Goal: Task Accomplishment & Management: Use online tool/utility

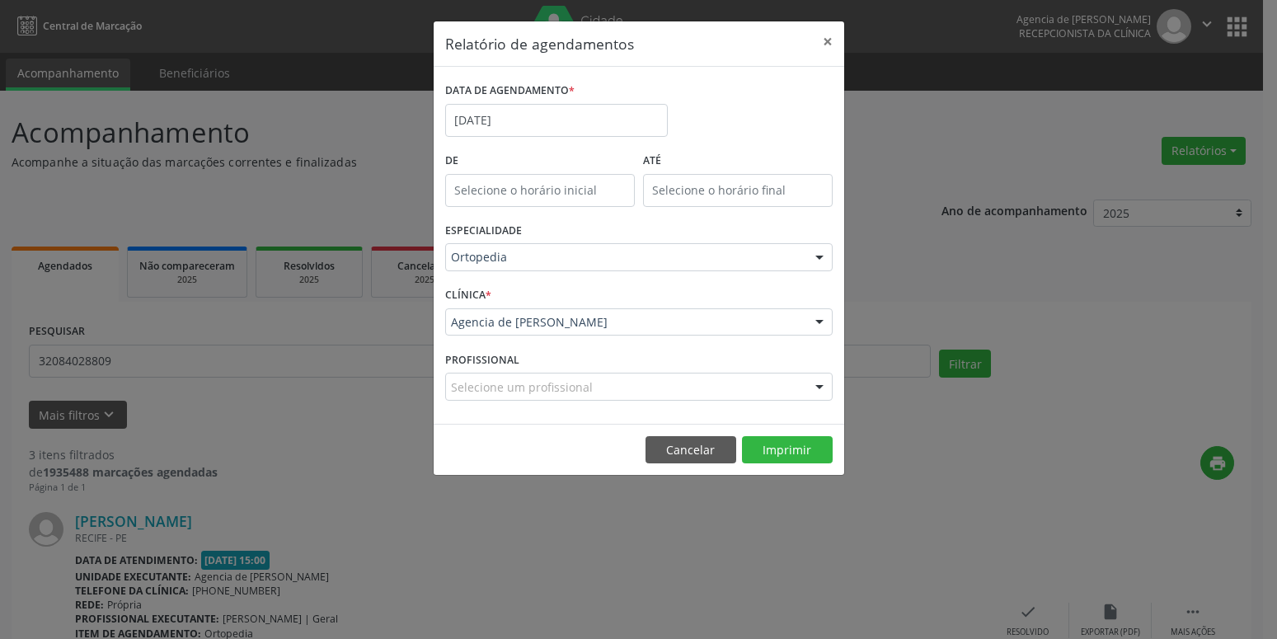
select select "9"
click at [497, 115] on input "[DATE]" at bounding box center [556, 120] width 223 height 33
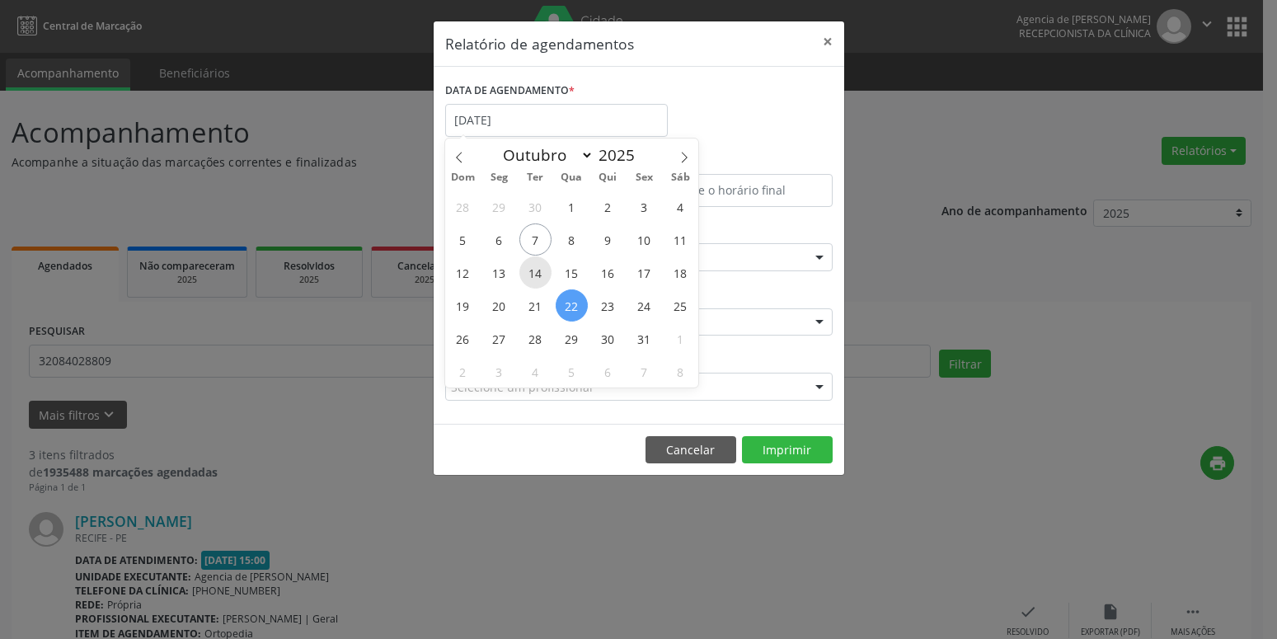
click at [531, 276] on span "14" at bounding box center [535, 272] width 32 height 32
type input "[DATE]"
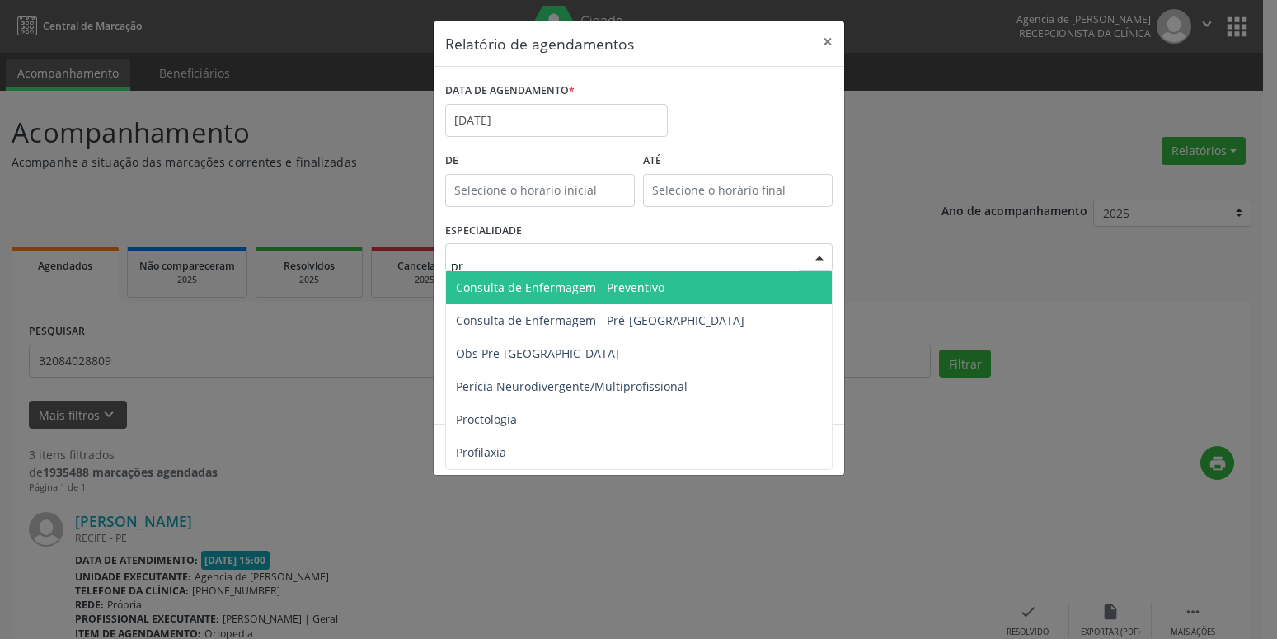
type input "pro"
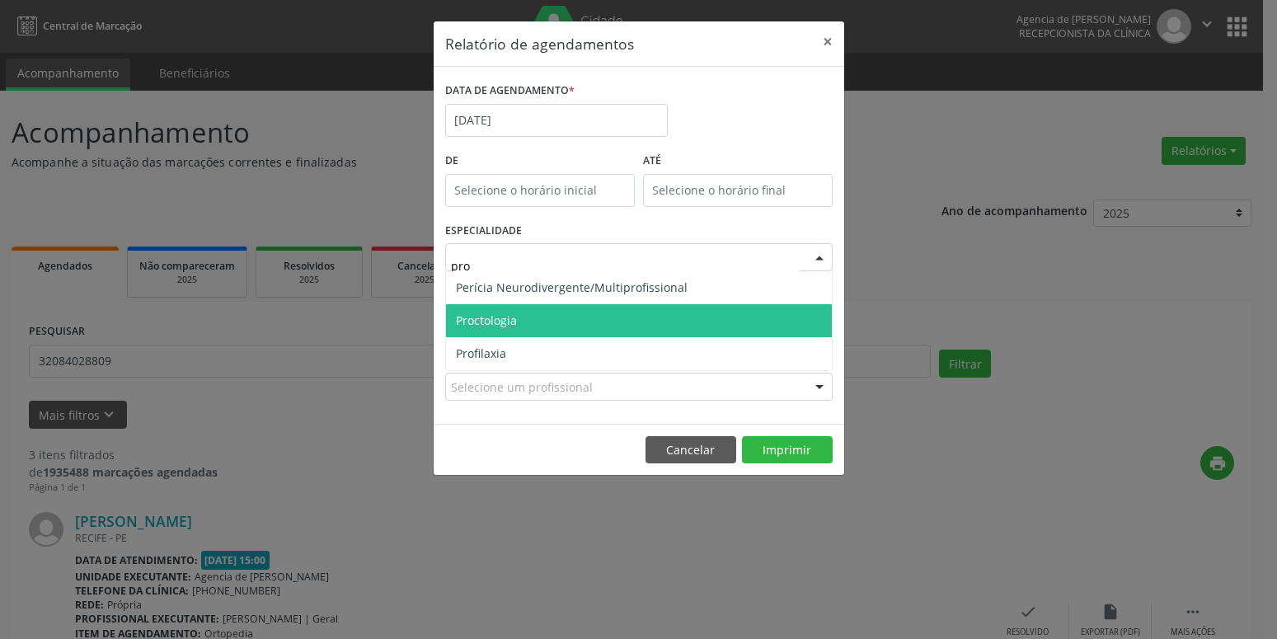
click at [604, 311] on span "Proctologia" at bounding box center [639, 320] width 386 height 33
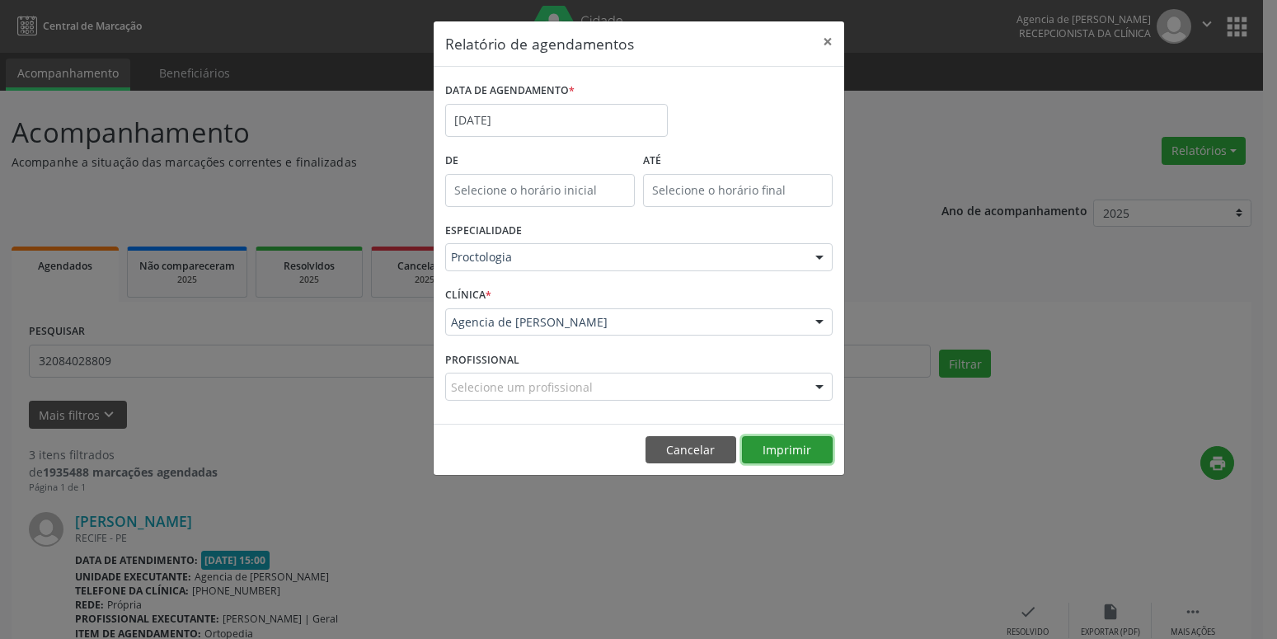
click at [793, 456] on button "Imprimir" at bounding box center [787, 450] width 91 height 28
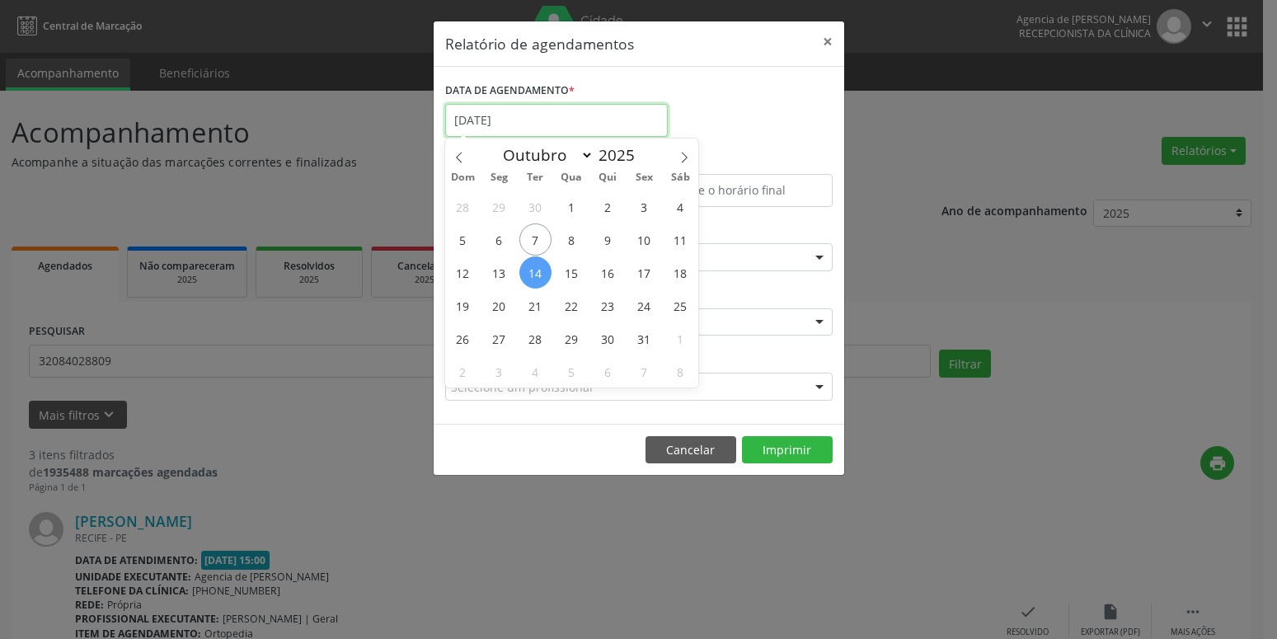
click at [581, 115] on input "[DATE]" at bounding box center [556, 120] width 223 height 33
click at [496, 279] on span "13" at bounding box center [499, 272] width 32 height 32
type input "[DATE]"
click at [496, 279] on span "13" at bounding box center [499, 272] width 32 height 32
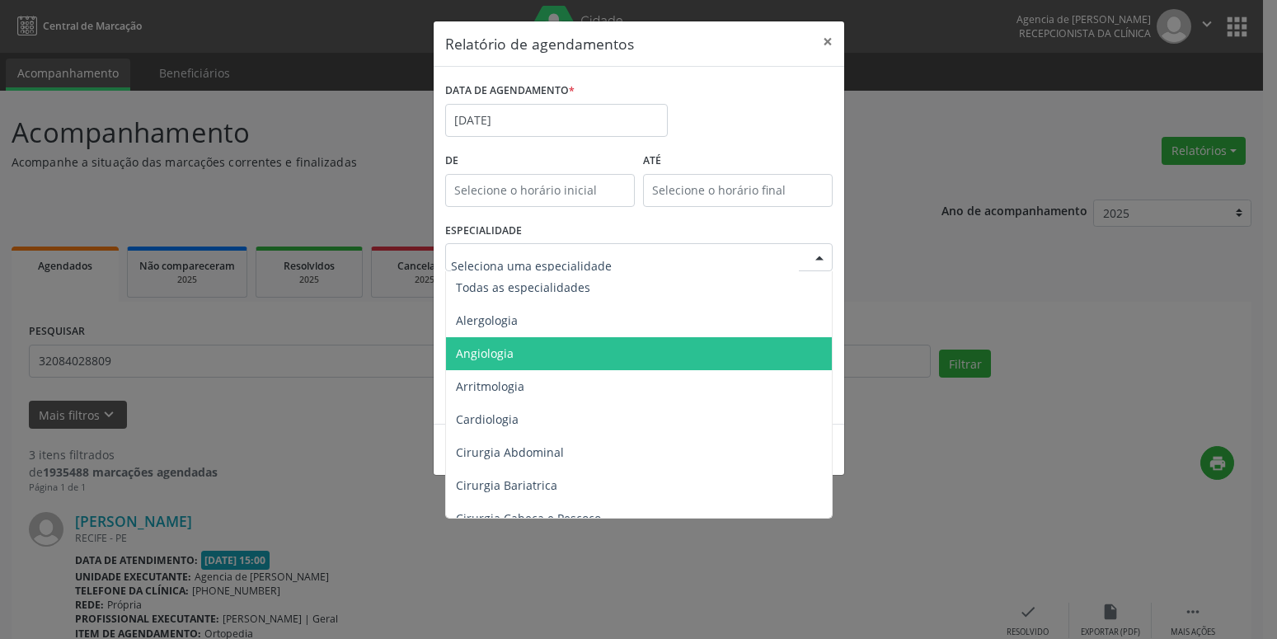
click at [477, 345] on span "Angiologia" at bounding box center [640, 353] width 388 height 33
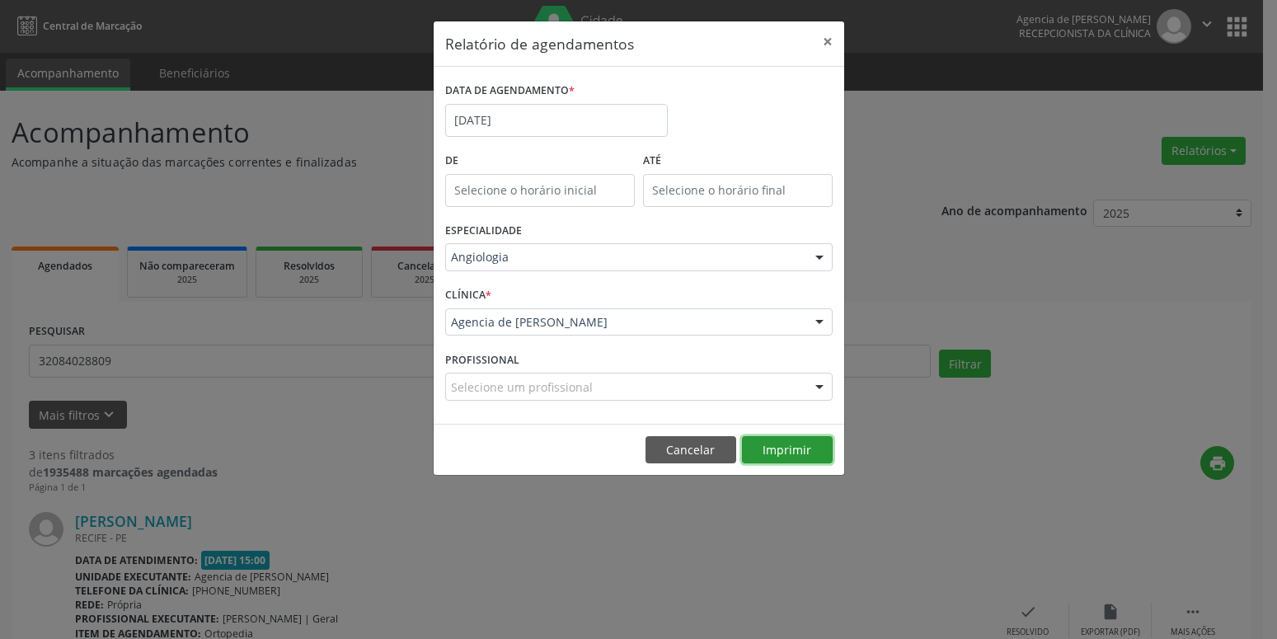
click at [796, 445] on button "Imprimir" at bounding box center [787, 450] width 91 height 28
click at [779, 449] on button "Imprimir" at bounding box center [787, 450] width 91 height 28
click at [481, 133] on input "[DATE]" at bounding box center [556, 120] width 223 height 33
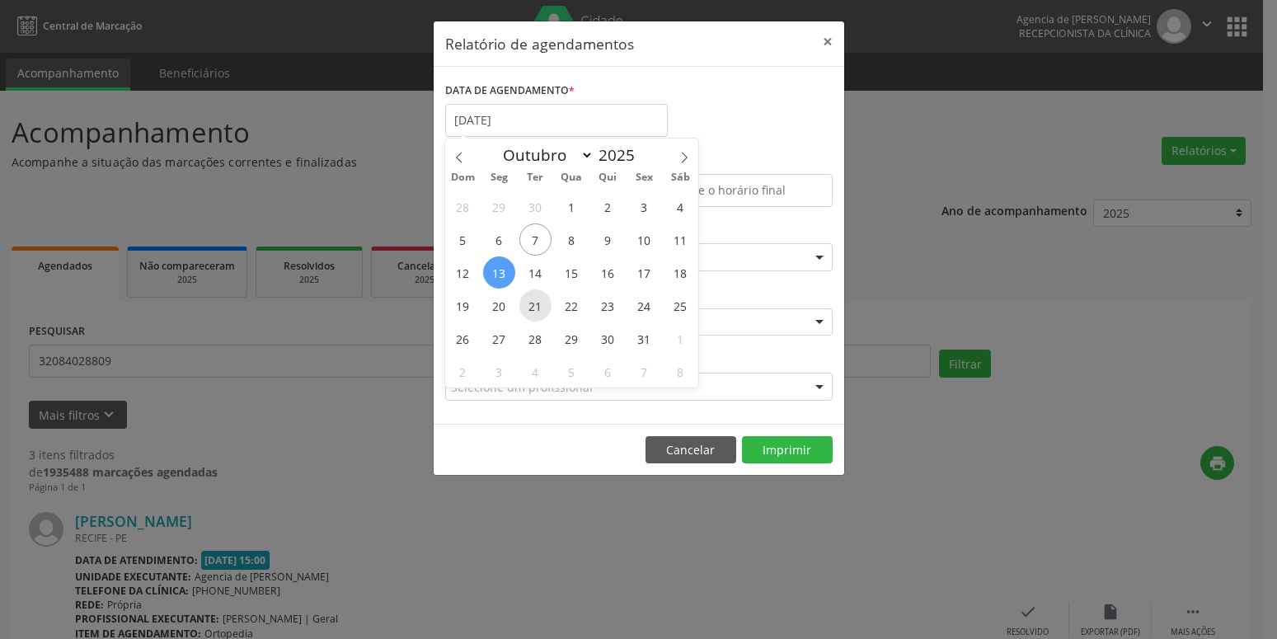
click at [542, 304] on span "21" at bounding box center [535, 305] width 32 height 32
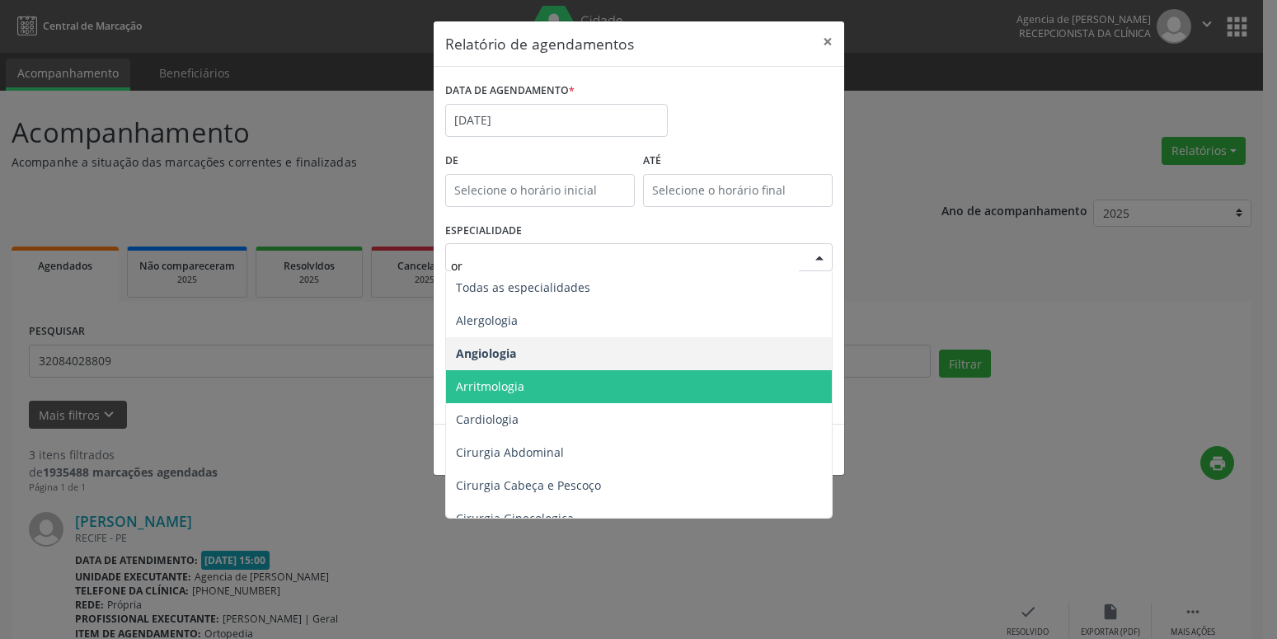
type input "ort"
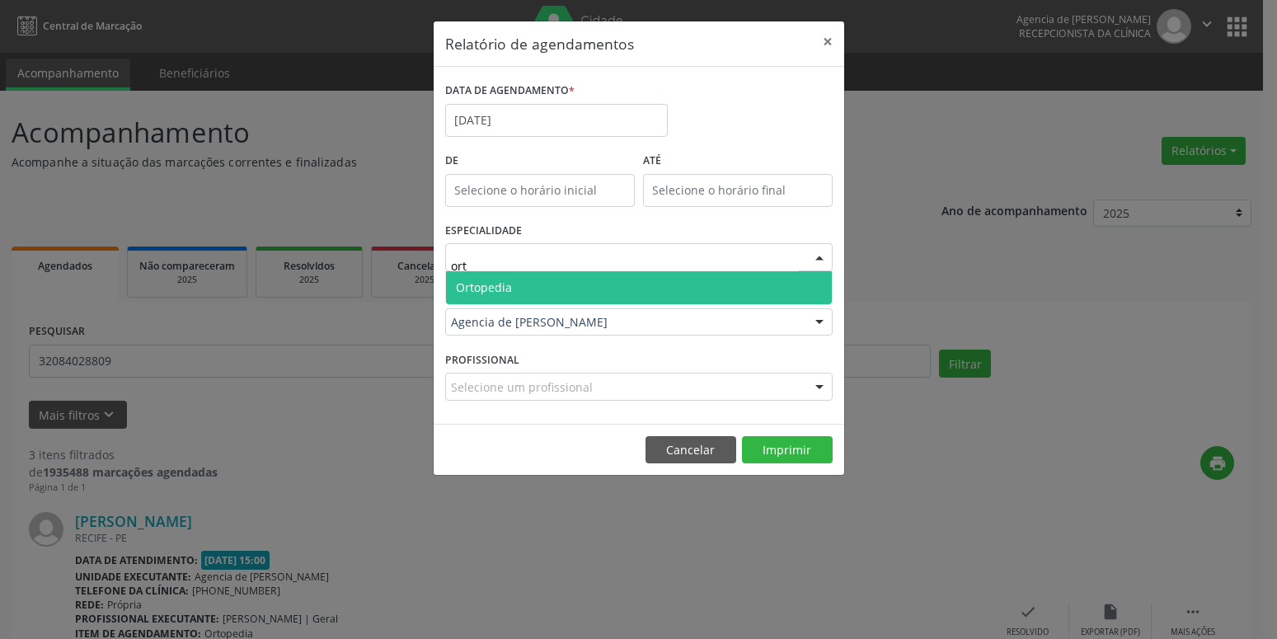
click at [530, 288] on span "Ortopedia" at bounding box center [639, 287] width 386 height 33
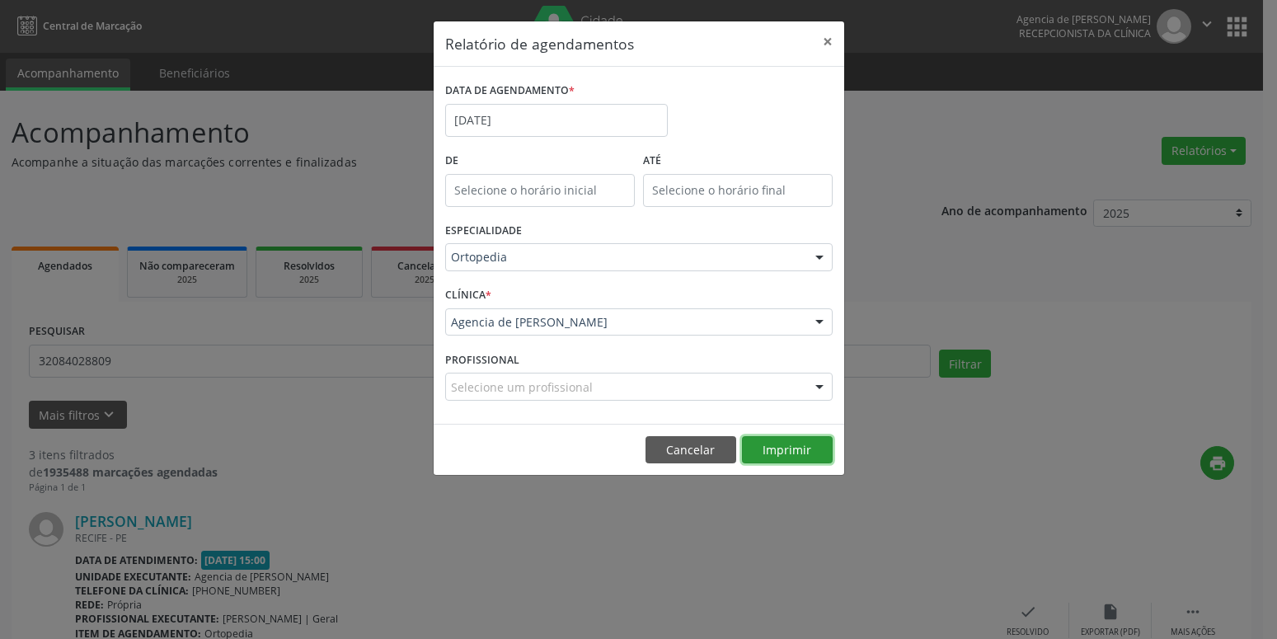
click at [790, 447] on button "Imprimir" at bounding box center [787, 450] width 91 height 28
